Goal: Check status

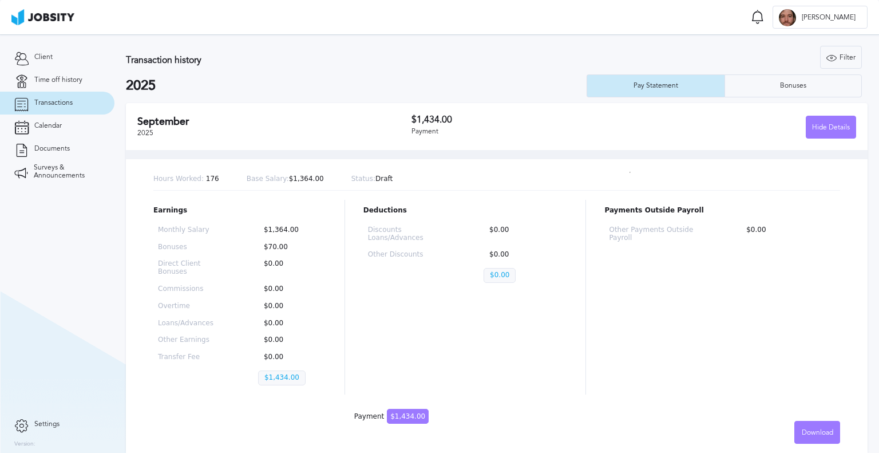
click at [369, 129] on div "September 2025" at bounding box center [274, 127] width 274 height 22
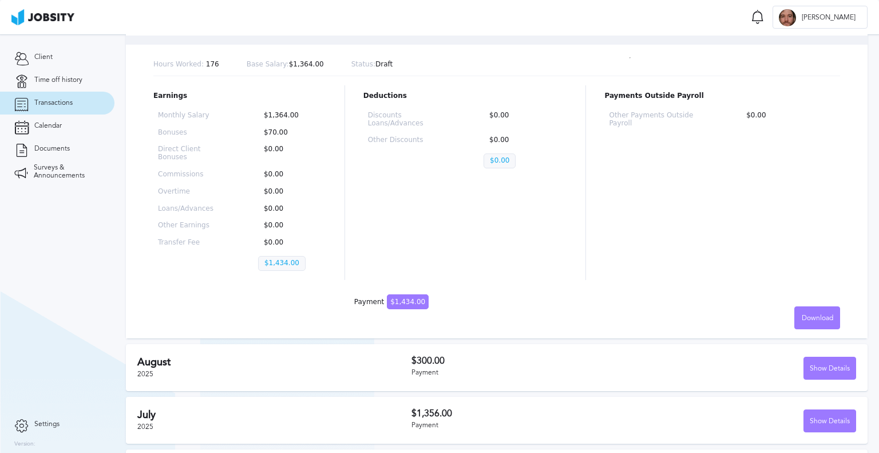
scroll to position [57, 0]
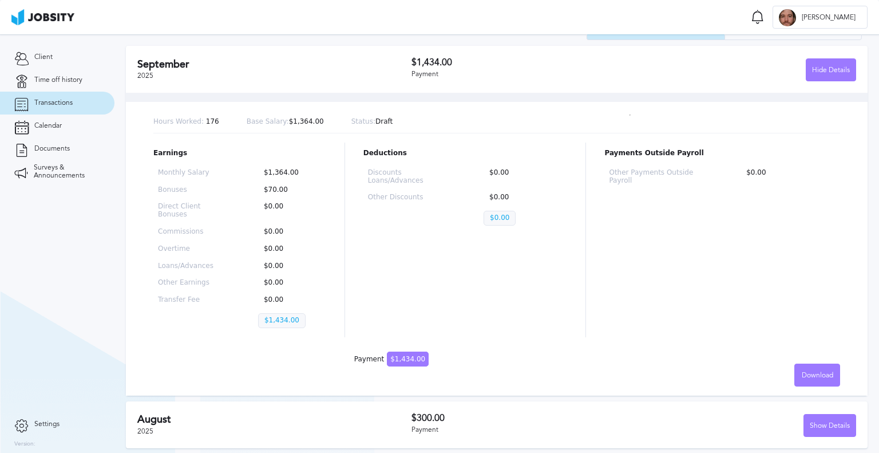
click at [112, 256] on section "Client Time off history Transactions Calendar Documents Surveys & Announcements" at bounding box center [57, 223] width 115 height 378
